Goal: Entertainment & Leisure: Consume media (video, audio)

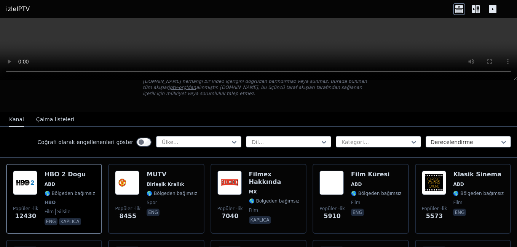
scroll to position [93, 0]
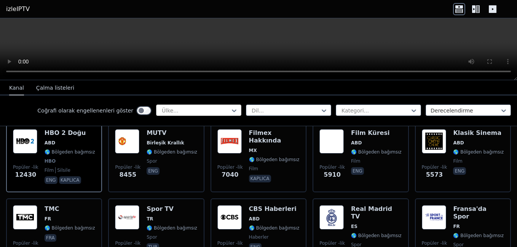
click at [216, 108] on div at bounding box center [195, 111] width 69 height 8
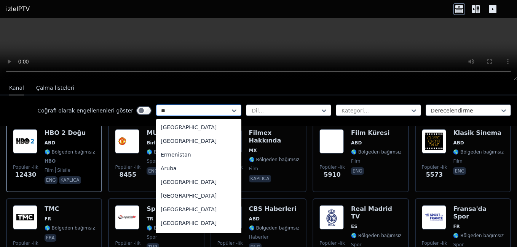
type input "*"
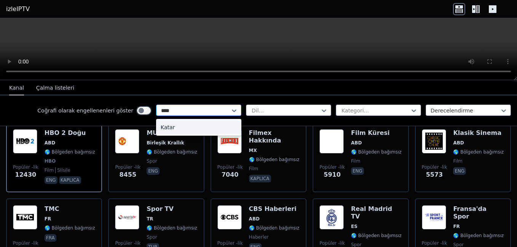
type input "*****"
click at [174, 128] on div "Katar" at bounding box center [198, 128] width 85 height 14
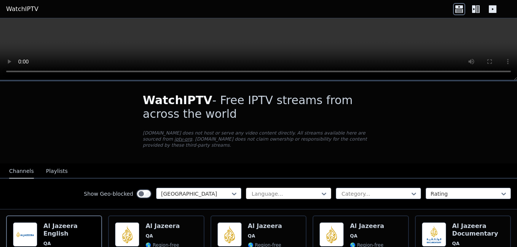
click at [271, 195] on div at bounding box center [285, 194] width 69 height 8
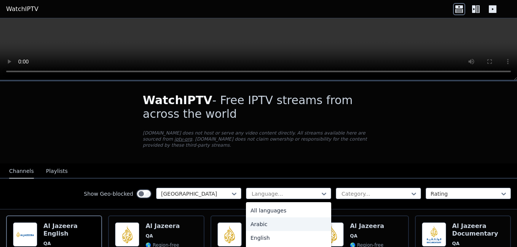
click at [258, 226] on div "Arabic" at bounding box center [288, 225] width 85 height 14
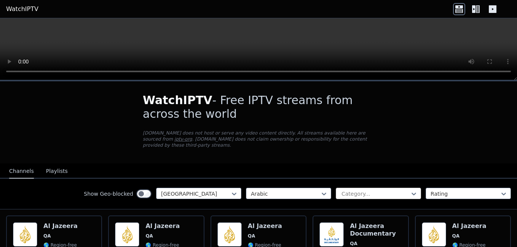
click at [387, 195] on div at bounding box center [375, 194] width 69 height 8
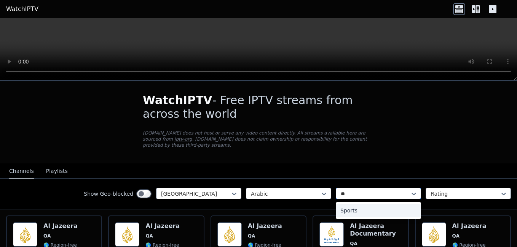
type input "***"
click at [358, 210] on div "Sports" at bounding box center [378, 211] width 85 height 14
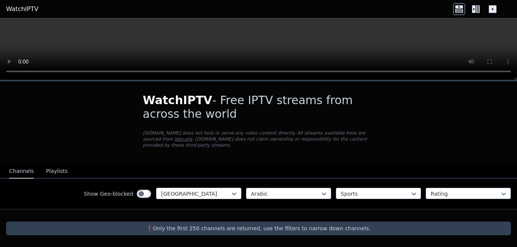
click at [222, 190] on div at bounding box center [195, 194] width 69 height 8
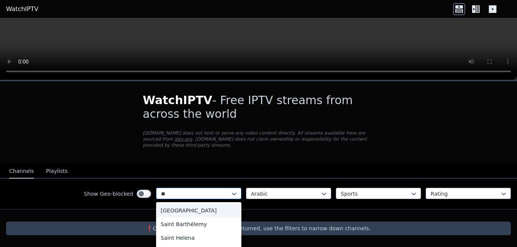
type input "***"
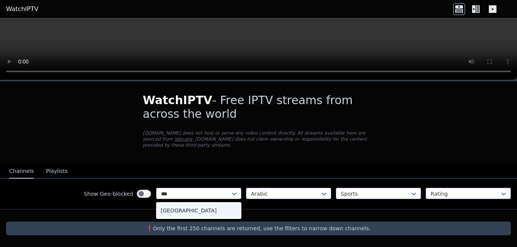
click at [197, 212] on div "[GEOGRAPHIC_DATA]" at bounding box center [198, 211] width 85 height 14
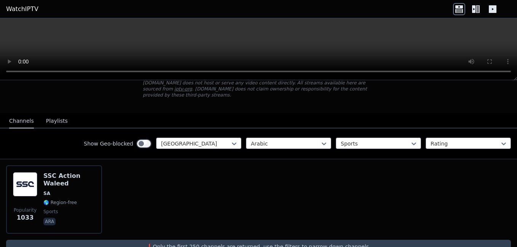
scroll to position [69, 0]
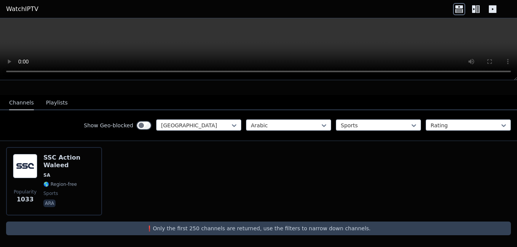
click at [59, 98] on button "Playlists" at bounding box center [57, 103] width 22 height 14
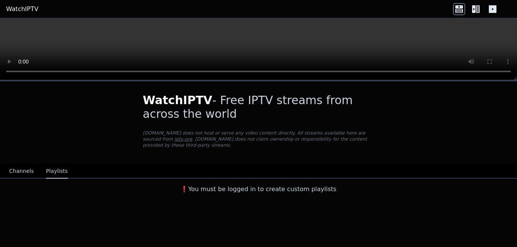
click at [20, 174] on button "Channels" at bounding box center [21, 171] width 25 height 14
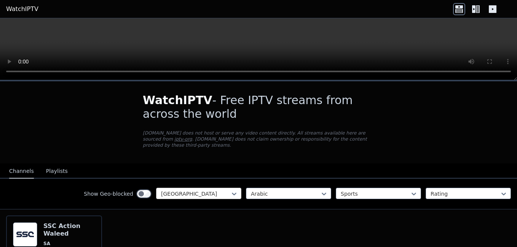
click at [192, 193] on div at bounding box center [195, 194] width 69 height 8
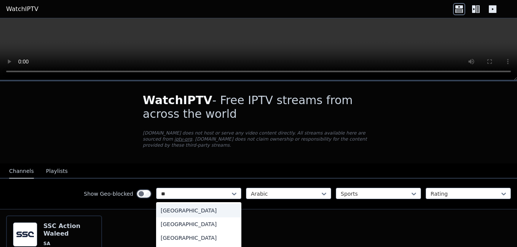
type input "*"
click at [198, 213] on div "All countries" at bounding box center [198, 211] width 85 height 14
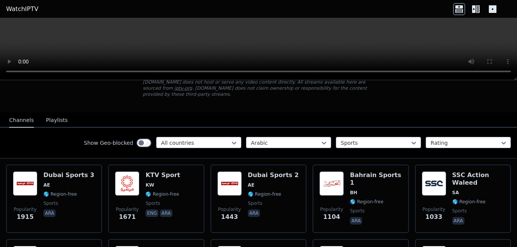
scroll to position [61, 0]
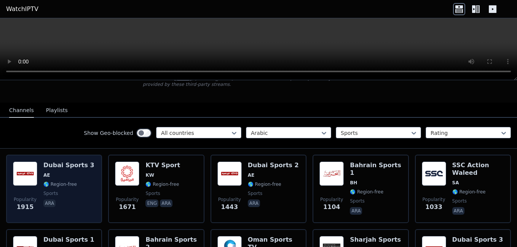
click at [53, 171] on div "Dubai Sports 3 AE 🌎 Region-free sports ara" at bounding box center [68, 189] width 51 height 55
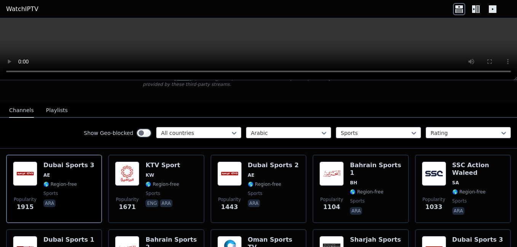
click at [330, 45] on video at bounding box center [258, 49] width 517 height 62
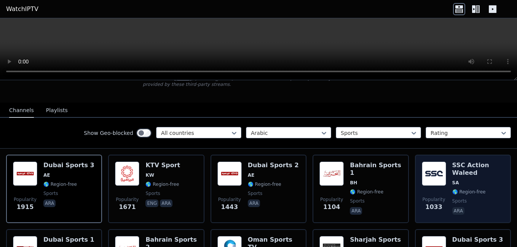
click at [454, 175] on h6 "SSC Action Waleed" at bounding box center [478, 169] width 52 height 15
